Goal: Task Accomplishment & Management: Use online tool/utility

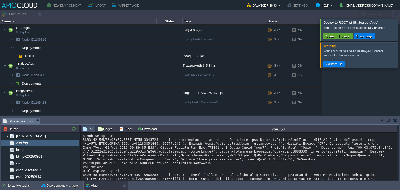
scroll to position [10717, 0]
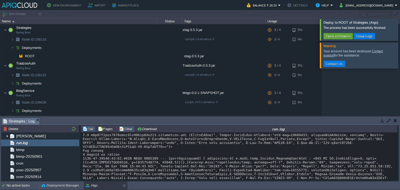
click at [129, 130] on button "Clear" at bounding box center [126, 128] width 15 height 5
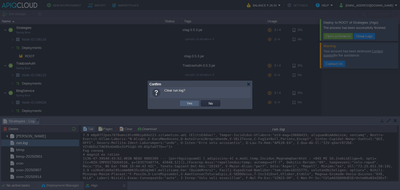
click at [194, 103] on td "Yes" at bounding box center [190, 103] width 20 height 6
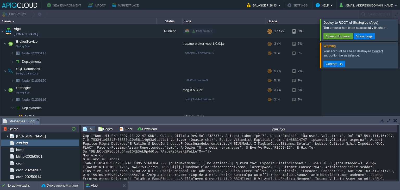
scroll to position [11, 0]
click at [120, 129] on button "Clear" at bounding box center [126, 128] width 15 height 5
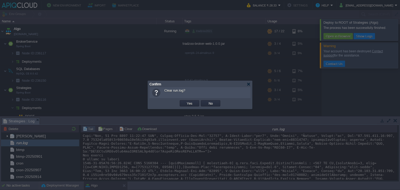
click at [177, 144] on div at bounding box center [200, 95] width 400 height 190
click at [137, 159] on div at bounding box center [200, 95] width 400 height 190
click at [112, 155] on div at bounding box center [200, 95] width 400 height 190
click at [248, 84] on div at bounding box center [248, 84] width 4 height 4
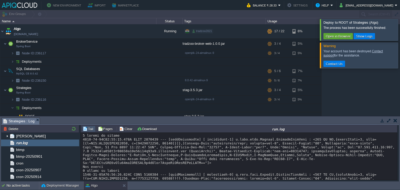
scroll to position [0, 0]
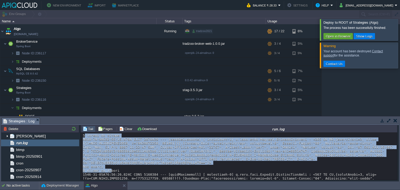
drag, startPoint x: 107, startPoint y: 169, endPoint x: 81, endPoint y: 140, distance: 39.3
click at [81, 140] on div "Loading..." at bounding box center [239, 157] width 317 height 48
copy div "1 minute is passed [DATE]T10:10:00.296Z INFO 1210302 --- [algoStrategies] [ sch…"
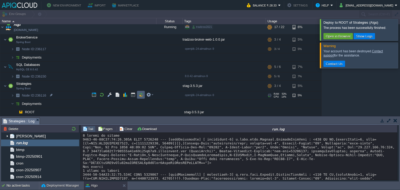
scroll to position [6, 0]
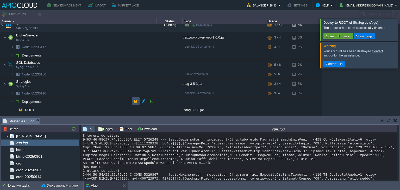
click at [135, 101] on button "button" at bounding box center [135, 101] width 5 height 5
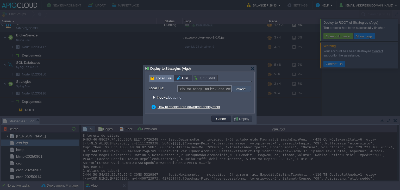
click at [245, 90] on input "file" at bounding box center [218, 89] width 66 height 6
type input "C:\fakepath\stag-3.5.3.jar"
type input "stag-3.5.3.jar"
click at [244, 118] on button "Deploy" at bounding box center [241, 118] width 17 height 5
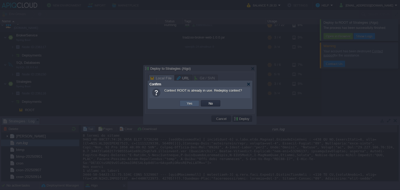
click at [189, 101] on button "Yes" at bounding box center [189, 103] width 9 height 5
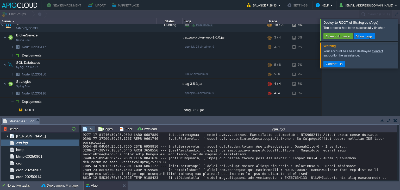
scroll to position [617, 0]
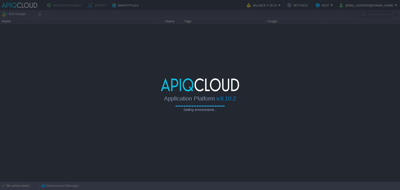
type input "Search (Ctrl+F)"
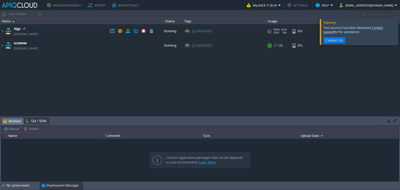
click at [78, 29] on td "Algo env-8797427.in1.apiqcloud.com" at bounding box center [78, 31] width 156 height 14
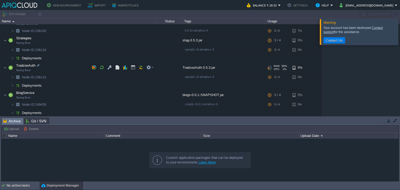
scroll to position [61, 0]
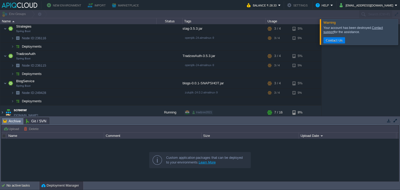
click at [400, 26] on div at bounding box center [406, 32] width 0 height 26
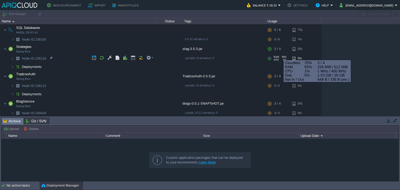
scroll to position [64, 0]
